Goal: Task Accomplishment & Management: Manage account settings

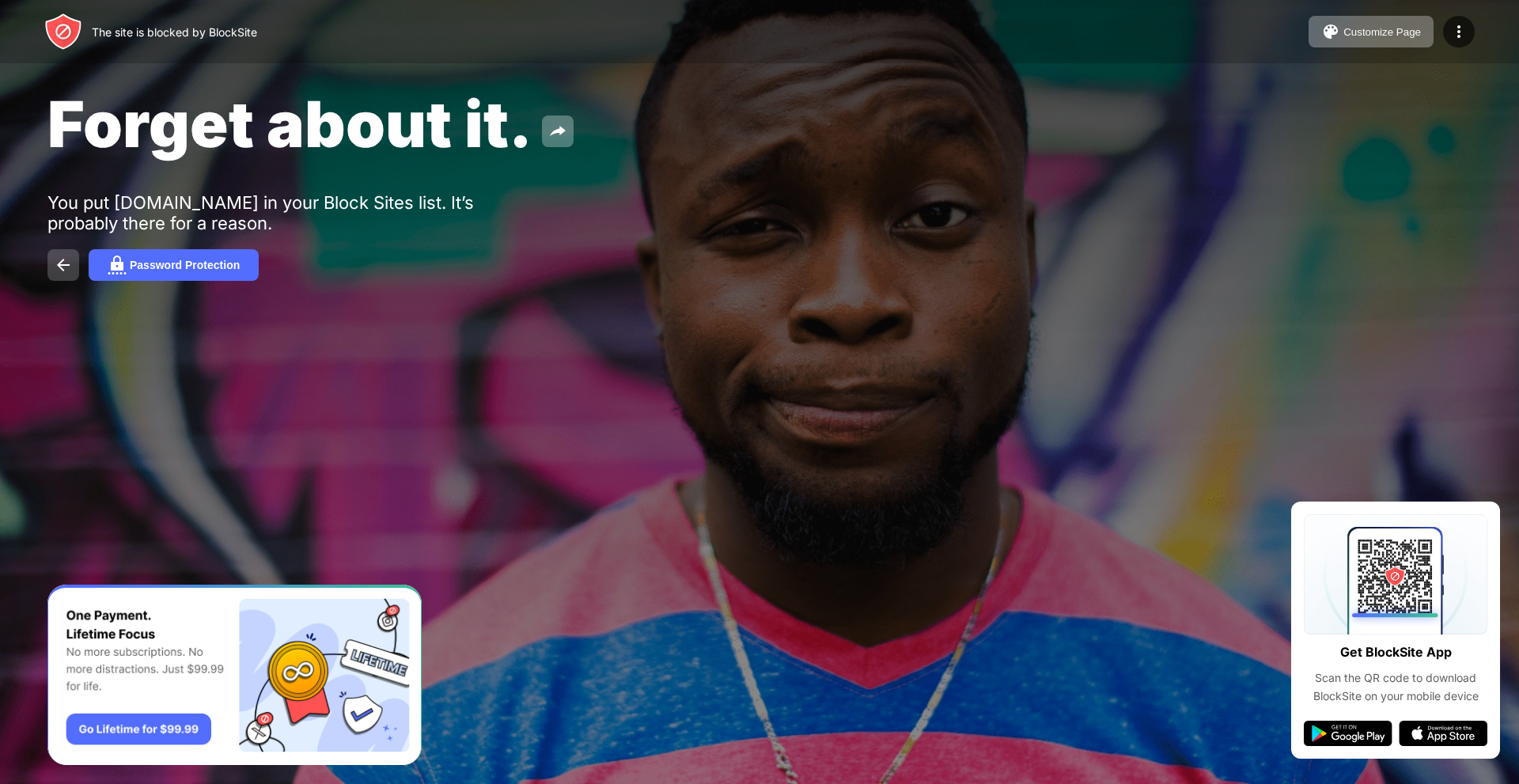
click at [53, 265] on button at bounding box center [63, 264] width 31 height 31
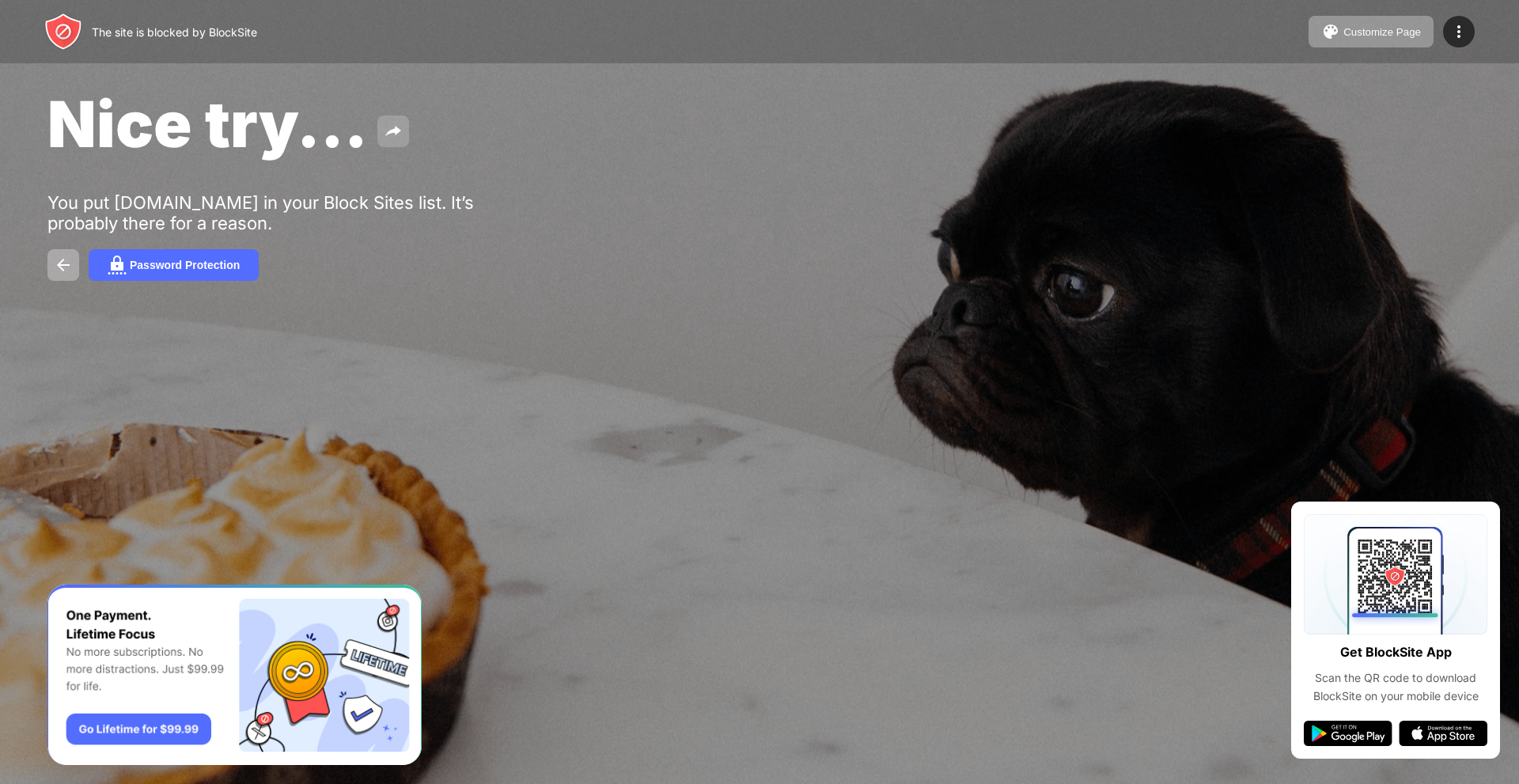
click at [394, 125] on img at bounding box center [393, 131] width 19 height 19
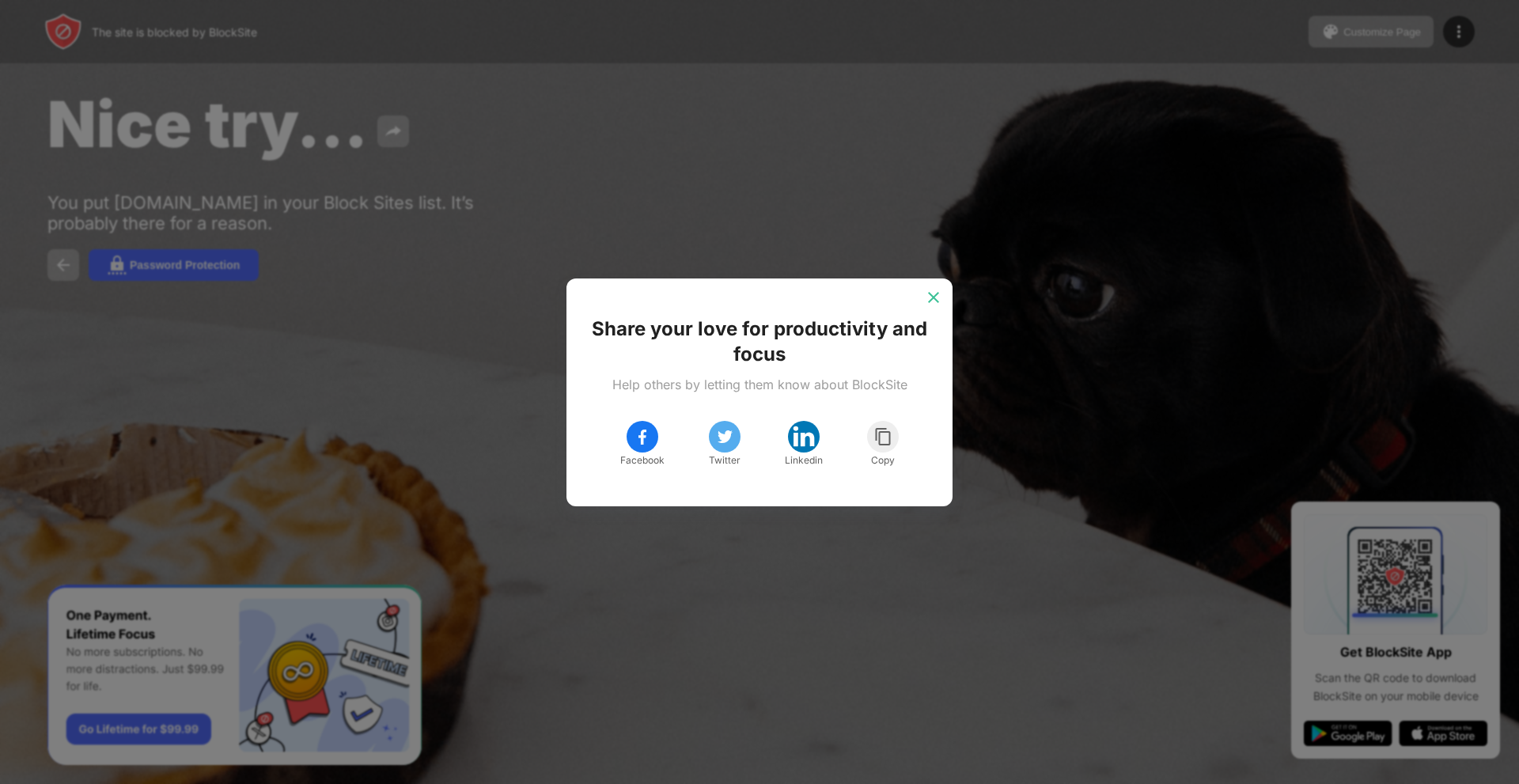
click at [929, 300] on img at bounding box center [933, 297] width 16 height 16
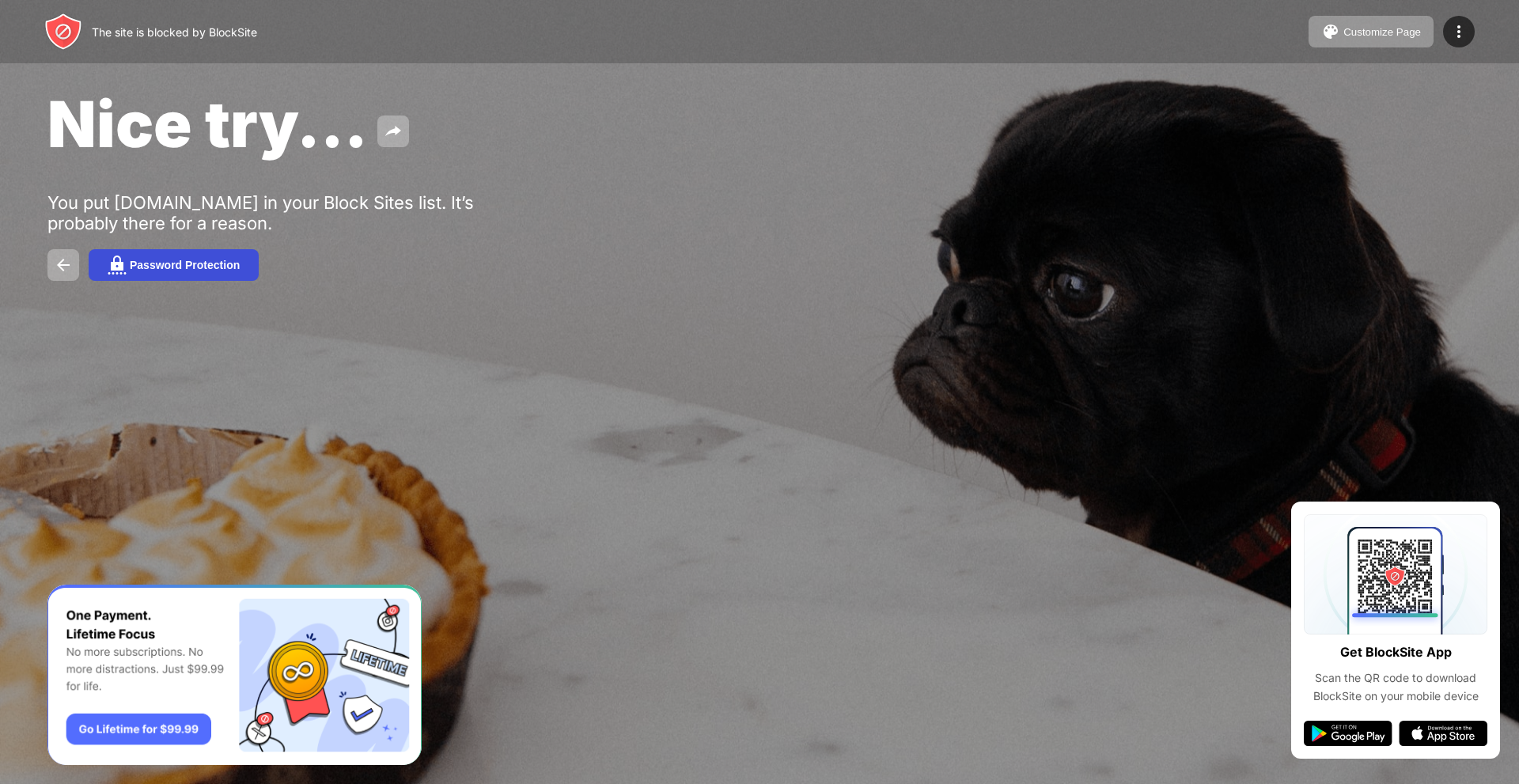
click at [215, 265] on div "Password Protection" at bounding box center [185, 264] width 110 height 12
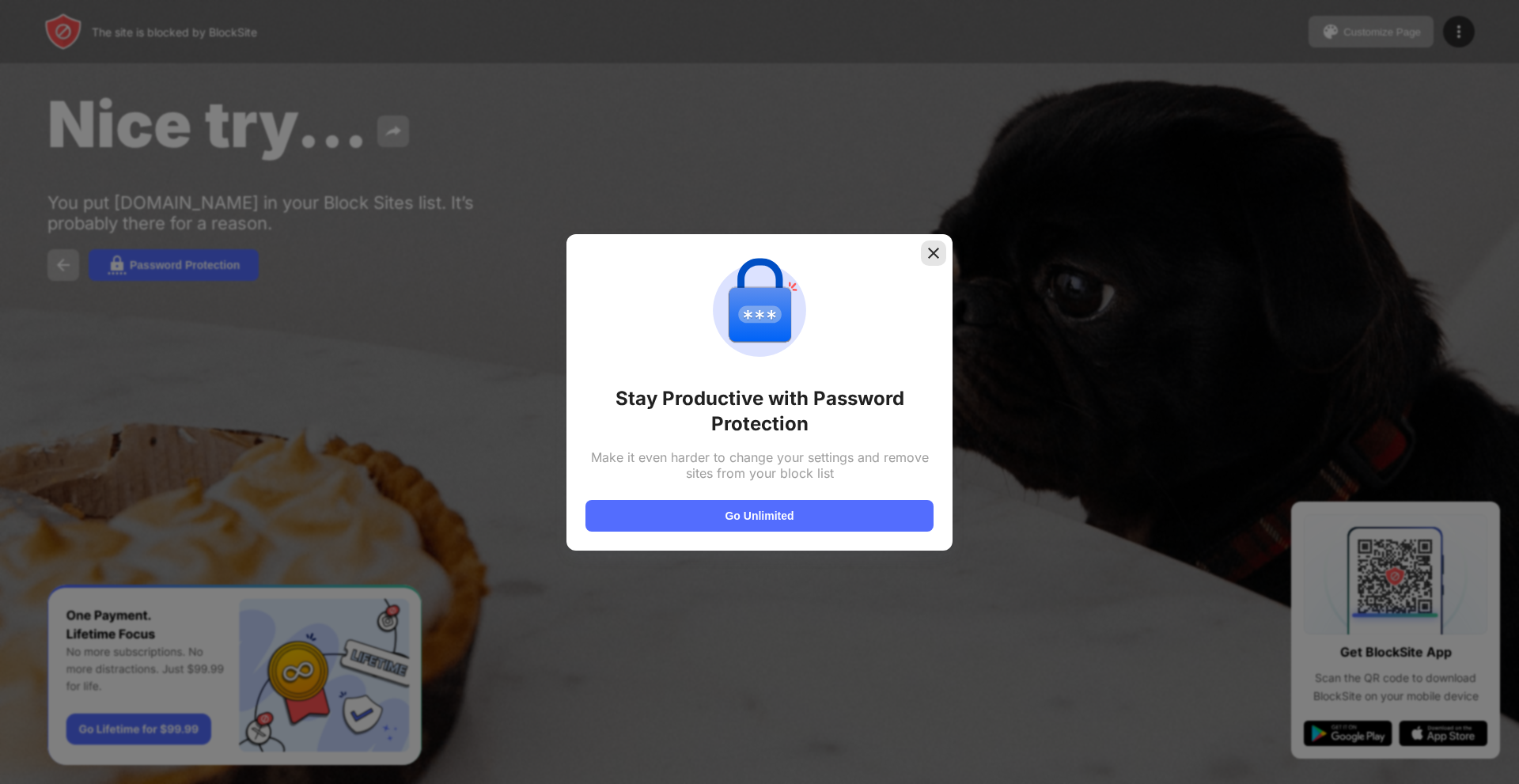
click at [930, 259] on img at bounding box center [933, 253] width 16 height 16
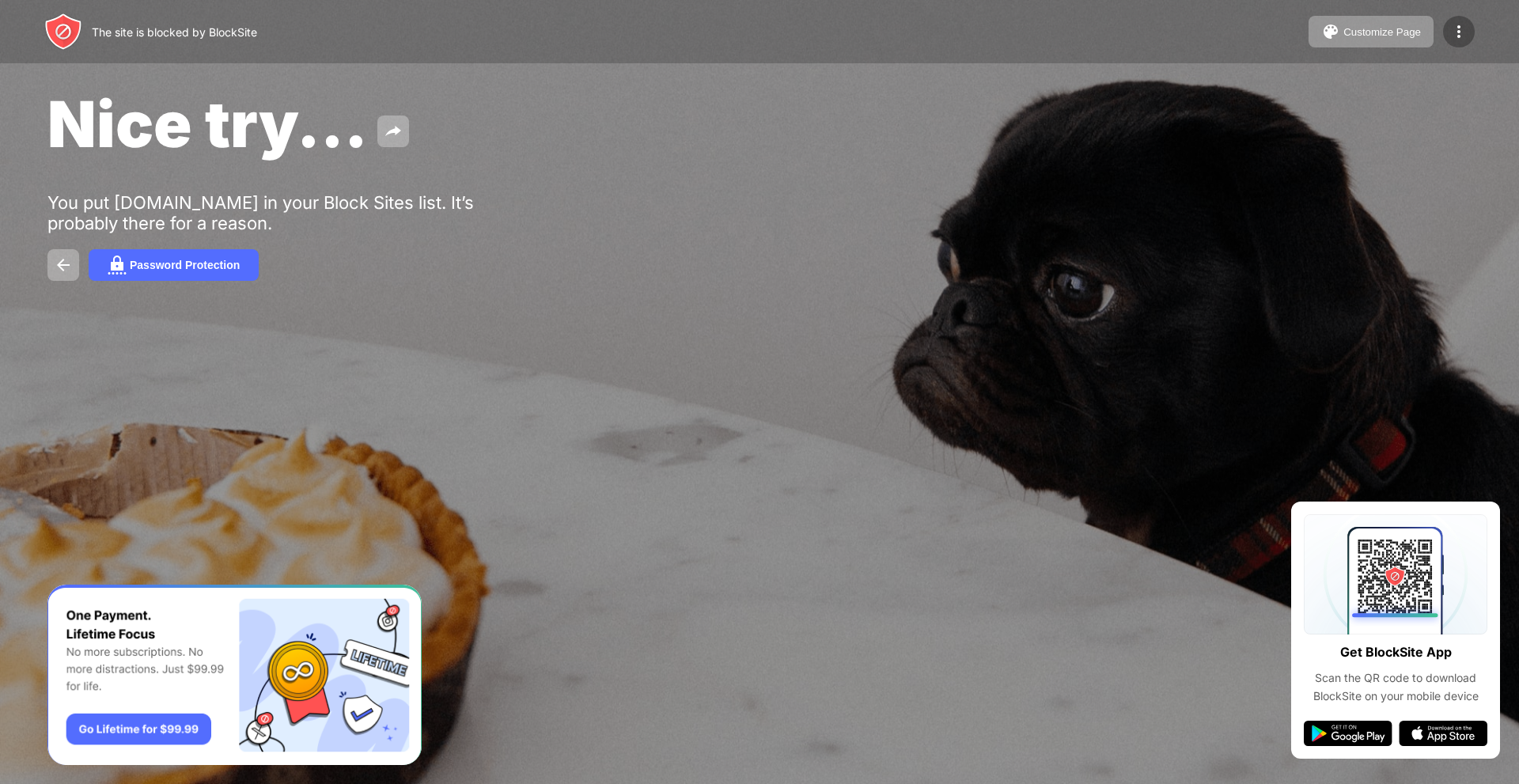
click at [1447, 43] on div at bounding box center [1458, 31] width 31 height 31
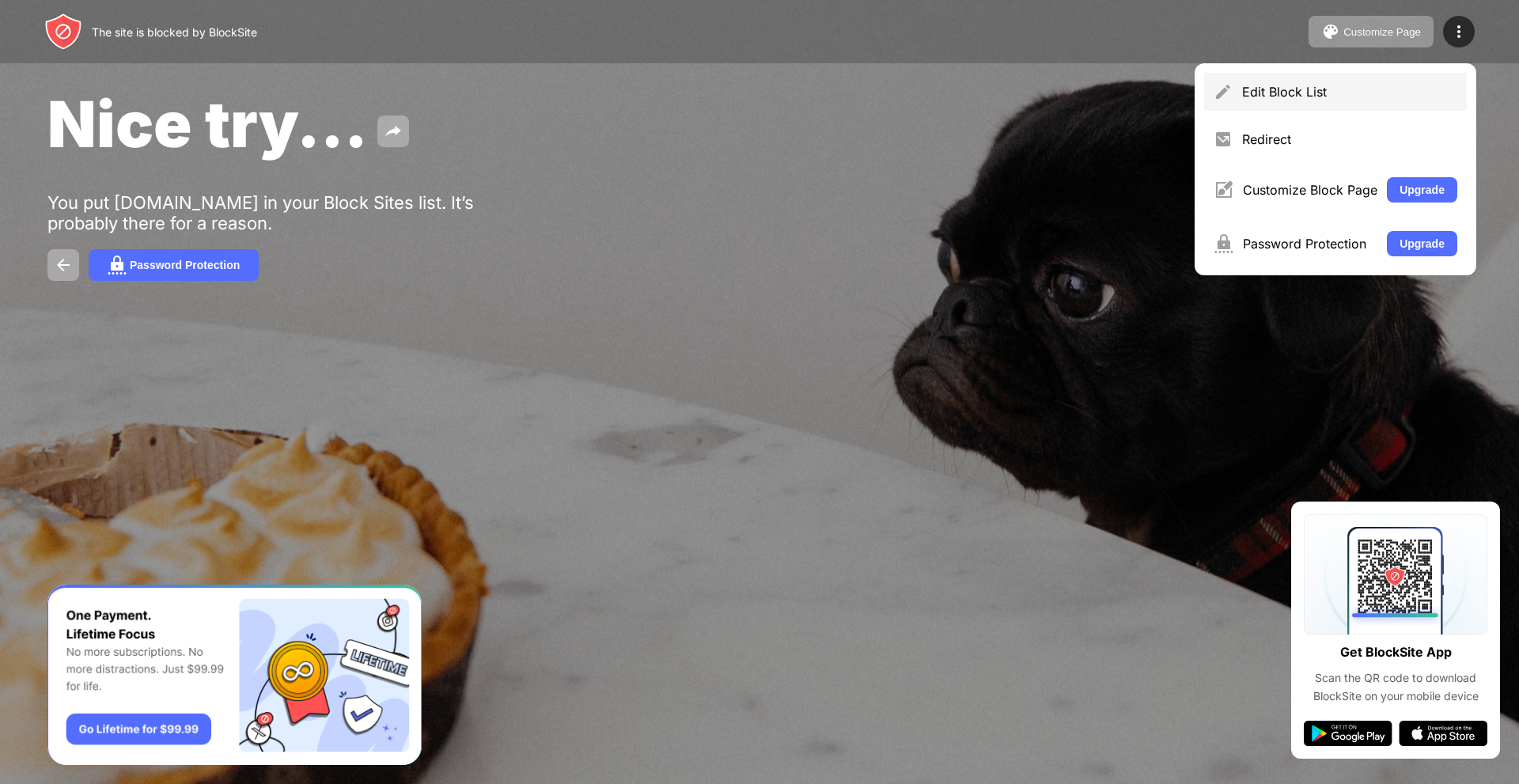
click at [1284, 89] on div "Edit Block List" at bounding box center [1349, 91] width 215 height 16
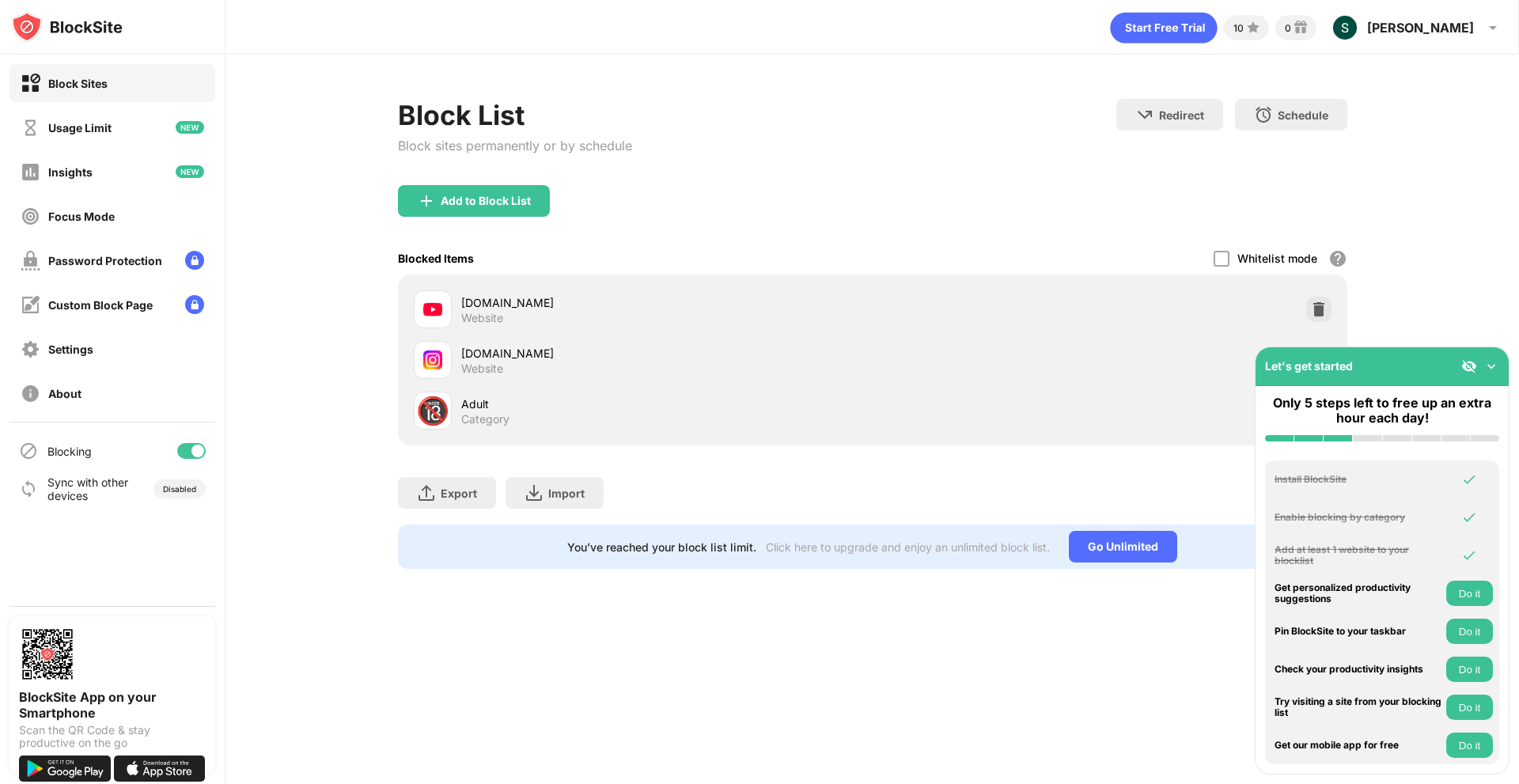
click at [456, 302] on div "youtube.com Website" at bounding box center [643, 309] width 459 height 38
drag, startPoint x: 455, startPoint y: 303, endPoint x: 445, endPoint y: 312, distance: 13.5
click at [445, 312] on div at bounding box center [432, 309] width 38 height 38
click at [135, 89] on div "Block Sites" at bounding box center [112, 83] width 206 height 38
click at [495, 304] on div "youtube.com" at bounding box center [667, 302] width 412 height 17
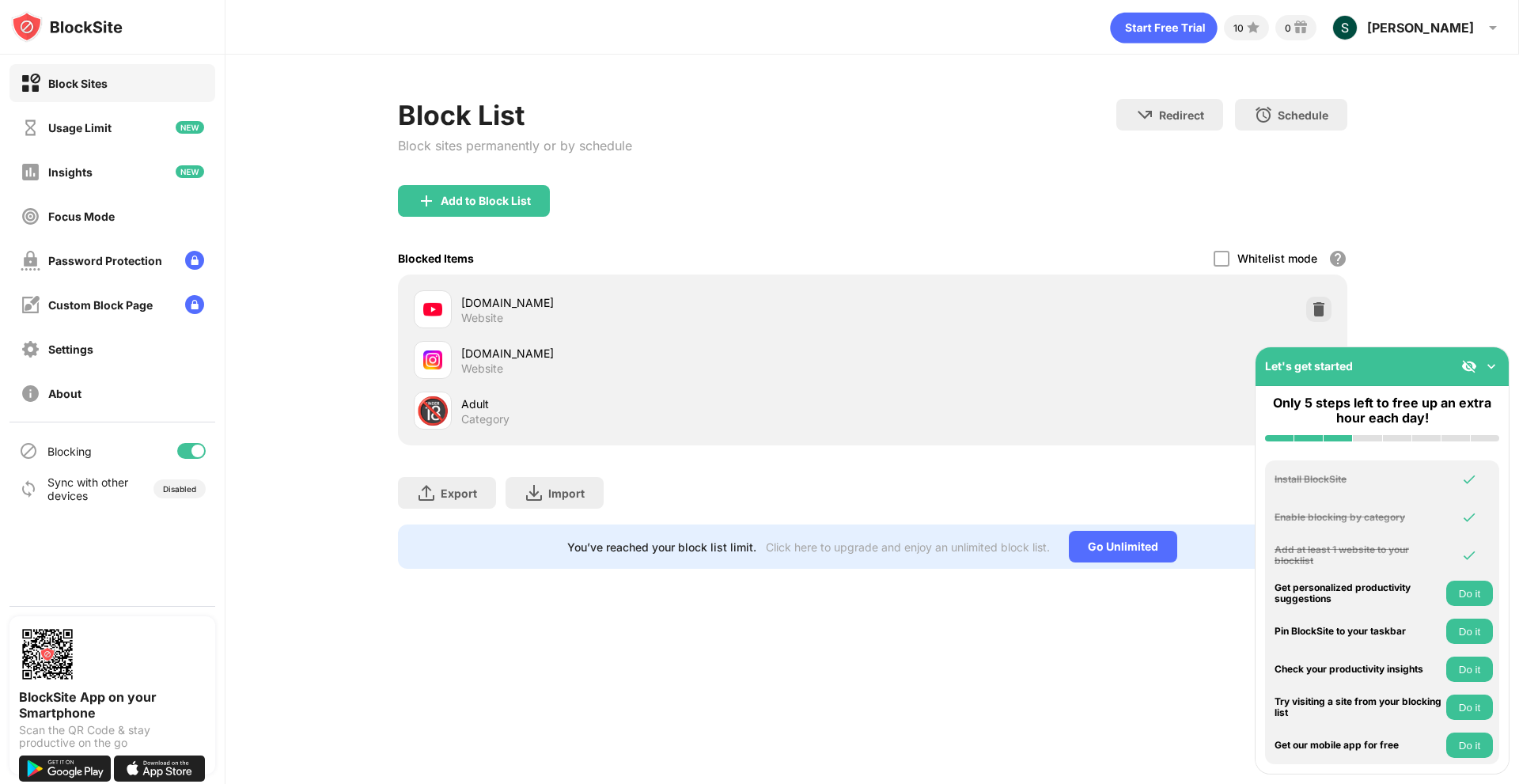
click at [495, 304] on div "youtube.com" at bounding box center [667, 302] width 412 height 17
